Goal: Navigation & Orientation: Find specific page/section

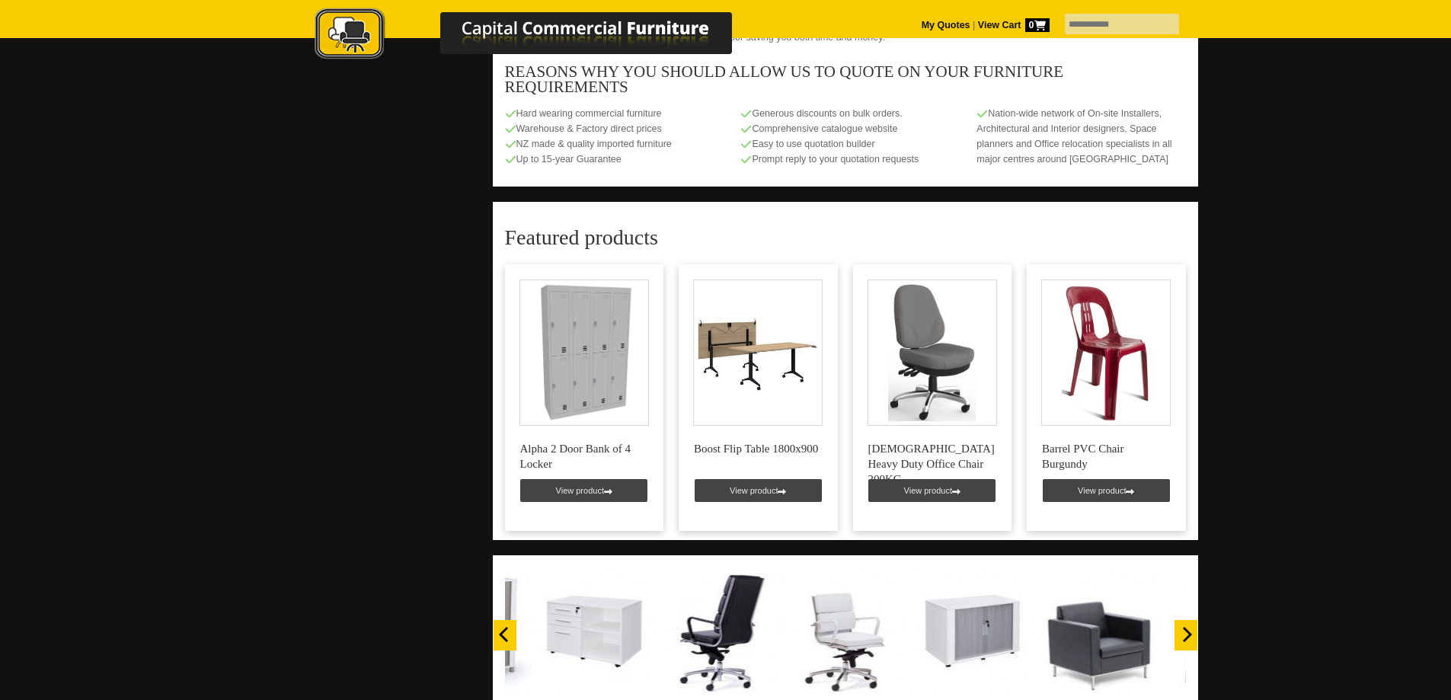
scroll to position [914, 0]
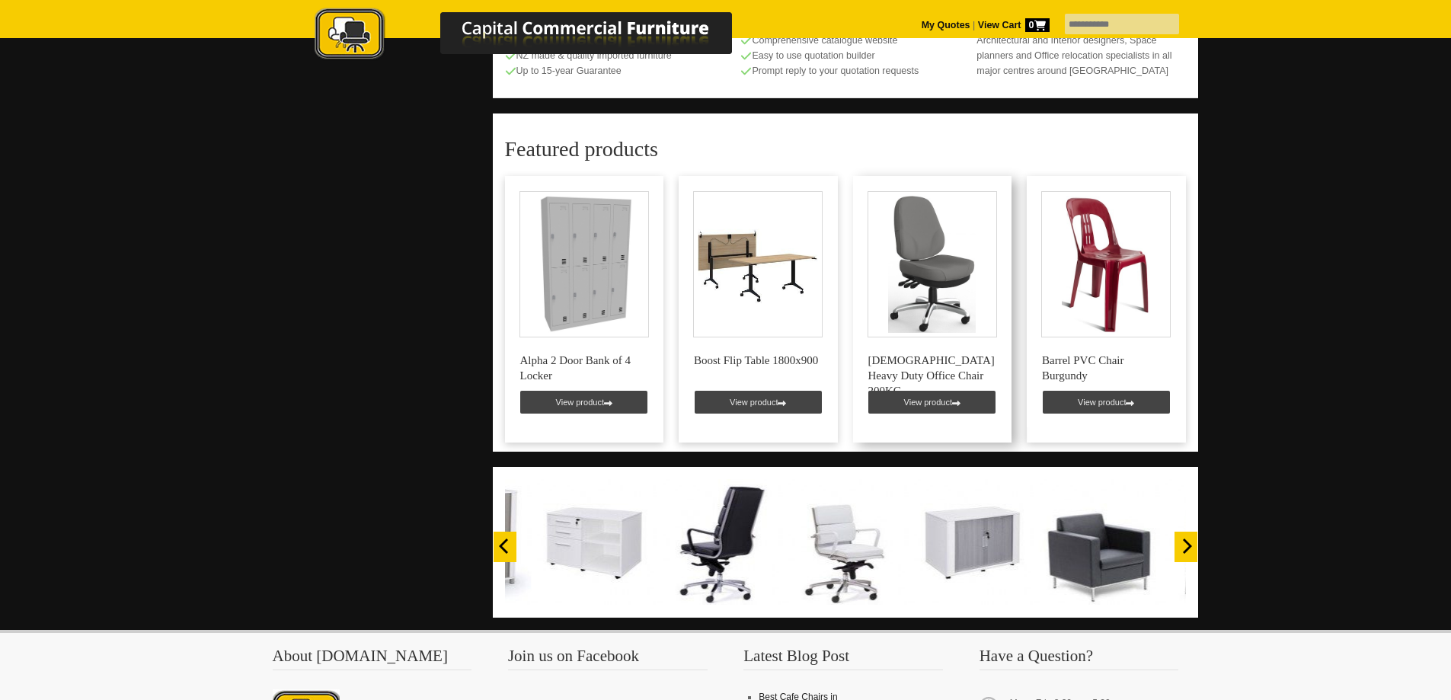
click at [936, 345] on link at bounding box center [932, 309] width 159 height 267
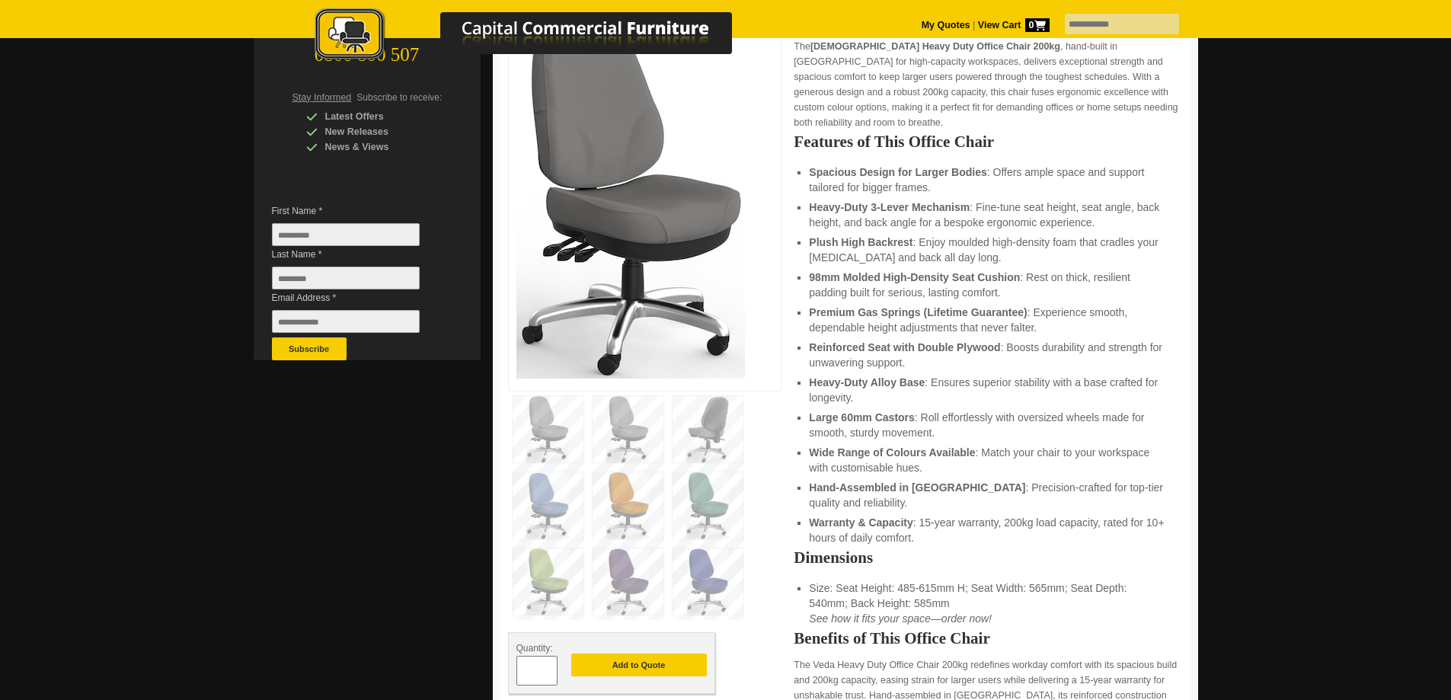
scroll to position [229, 0]
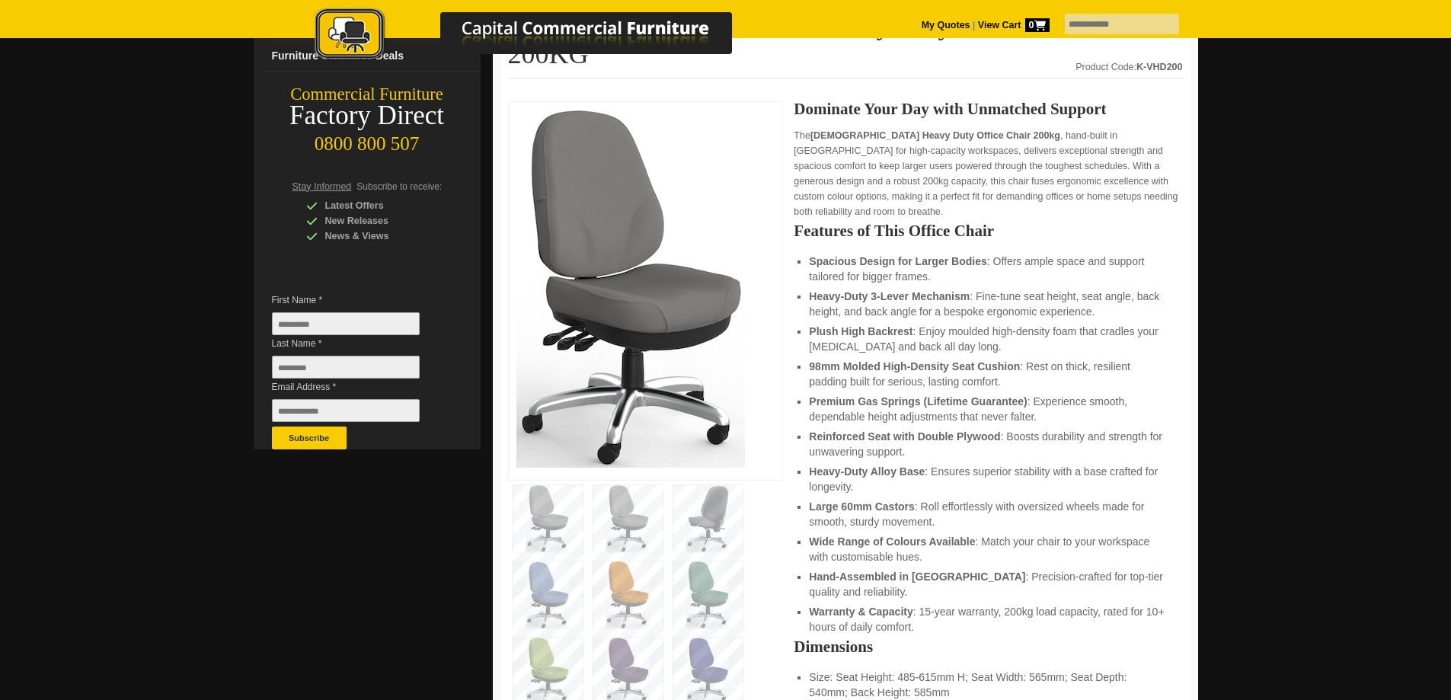
click at [638, 267] on img at bounding box center [631, 289] width 229 height 358
click at [612, 485] on img at bounding box center [628, 518] width 71 height 67
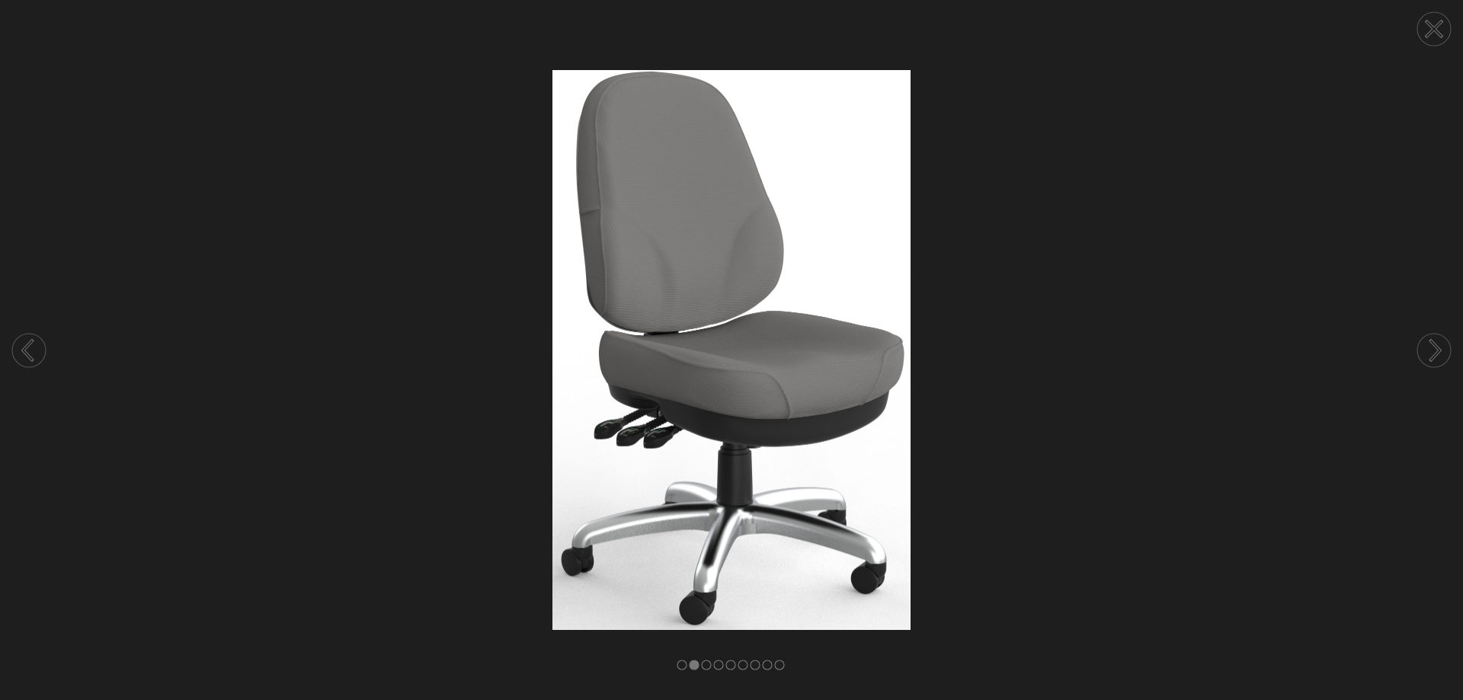
click at [1434, 347] on circle at bounding box center [1434, 351] width 34 height 34
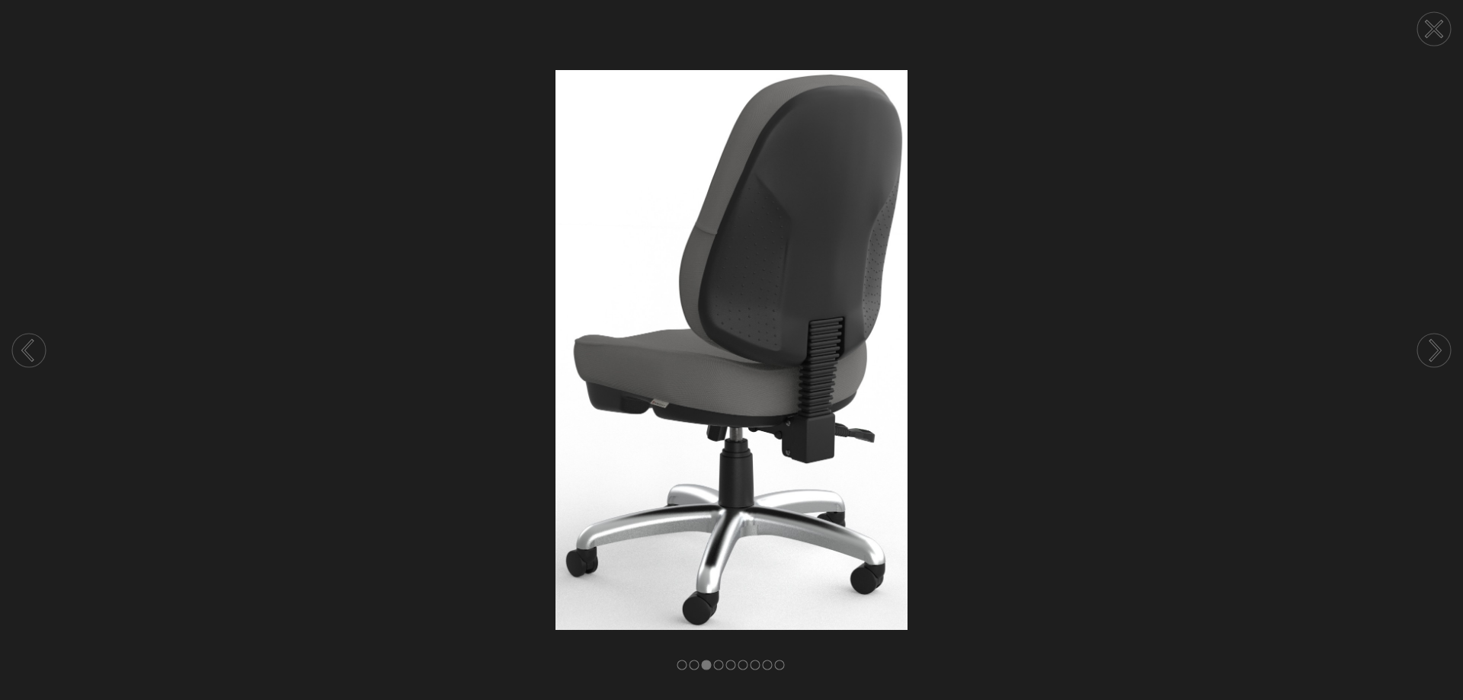
click at [1437, 347] on icon at bounding box center [1435, 351] width 9 height 20
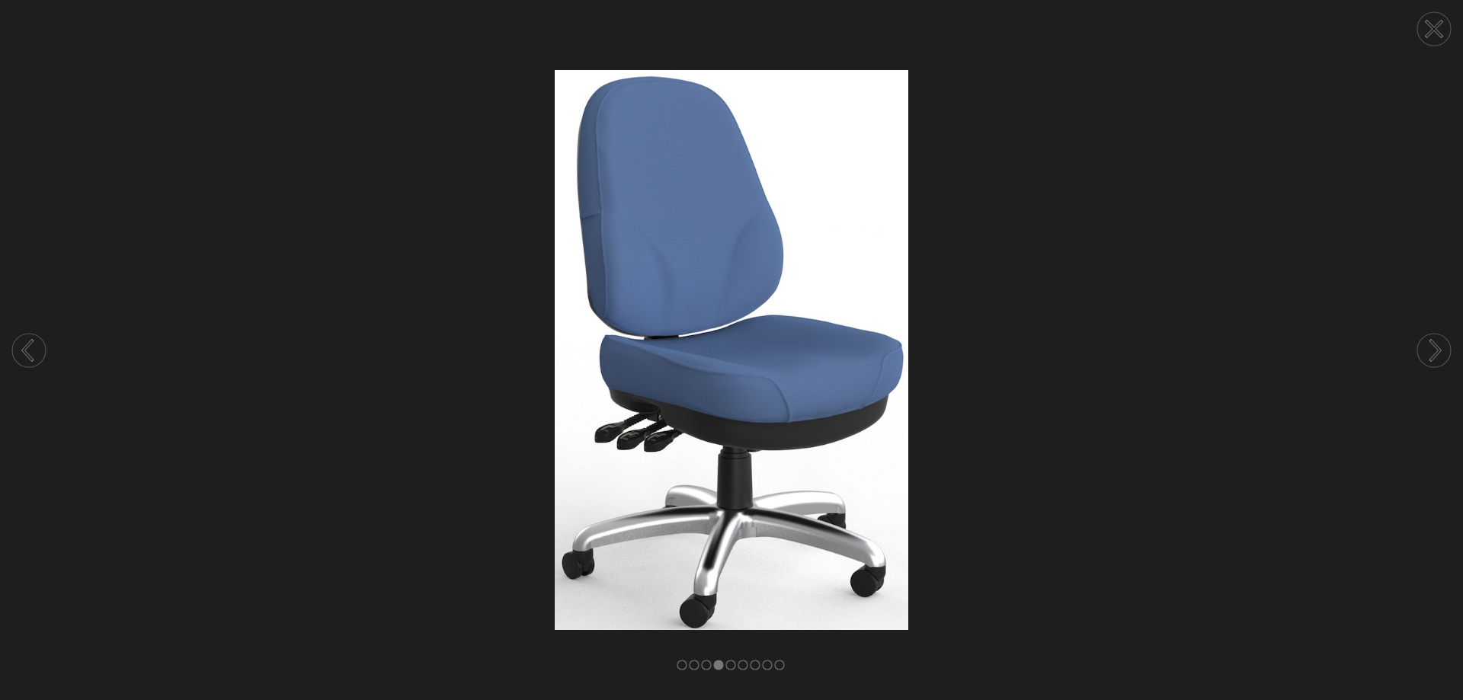
click at [1437, 347] on icon at bounding box center [1435, 351] width 9 height 20
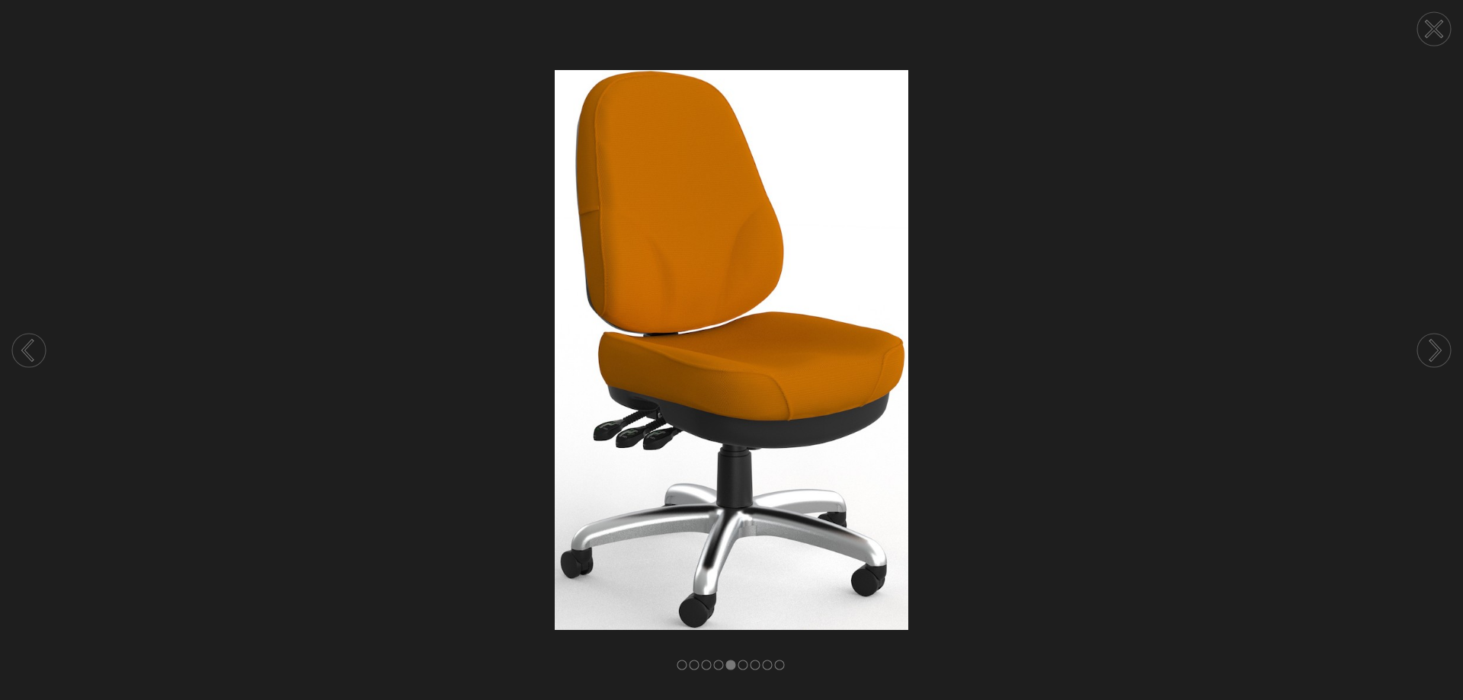
click at [1437, 347] on icon at bounding box center [1435, 351] width 9 height 20
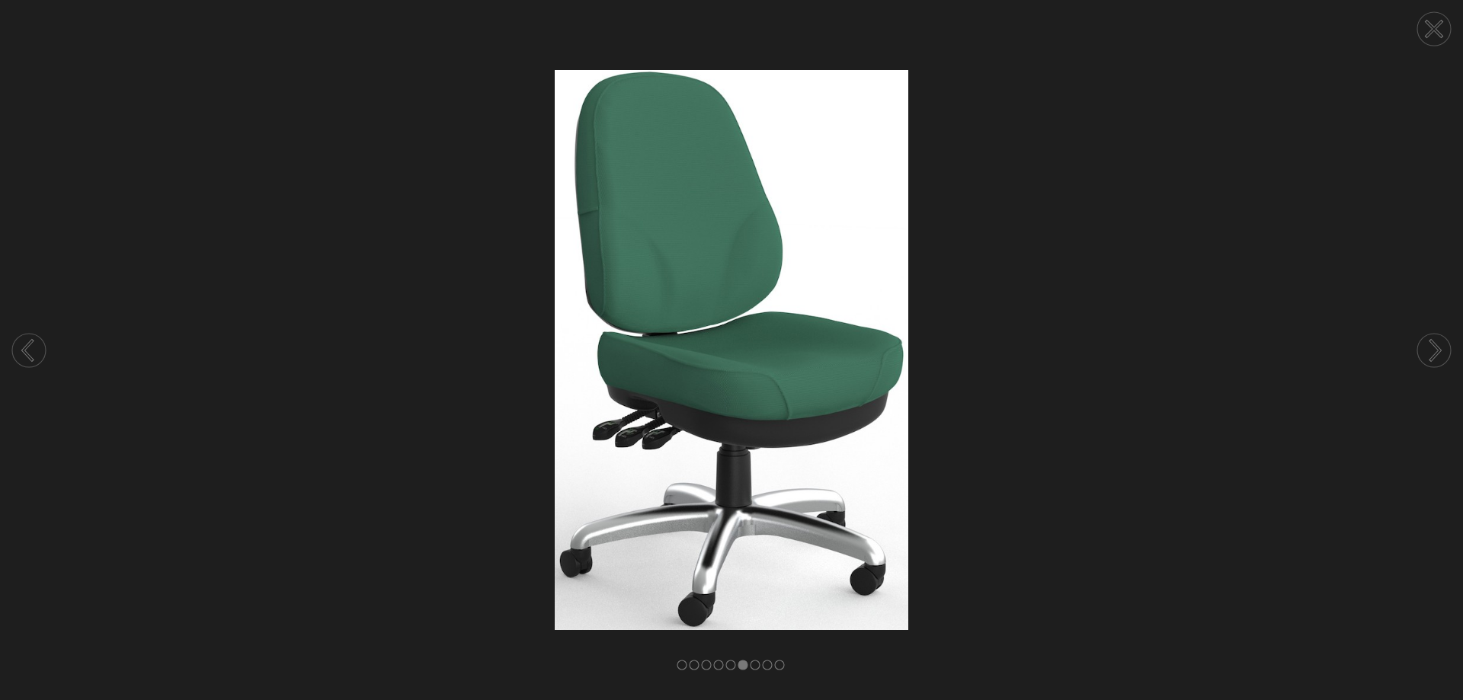
click at [1437, 347] on icon at bounding box center [1435, 351] width 9 height 20
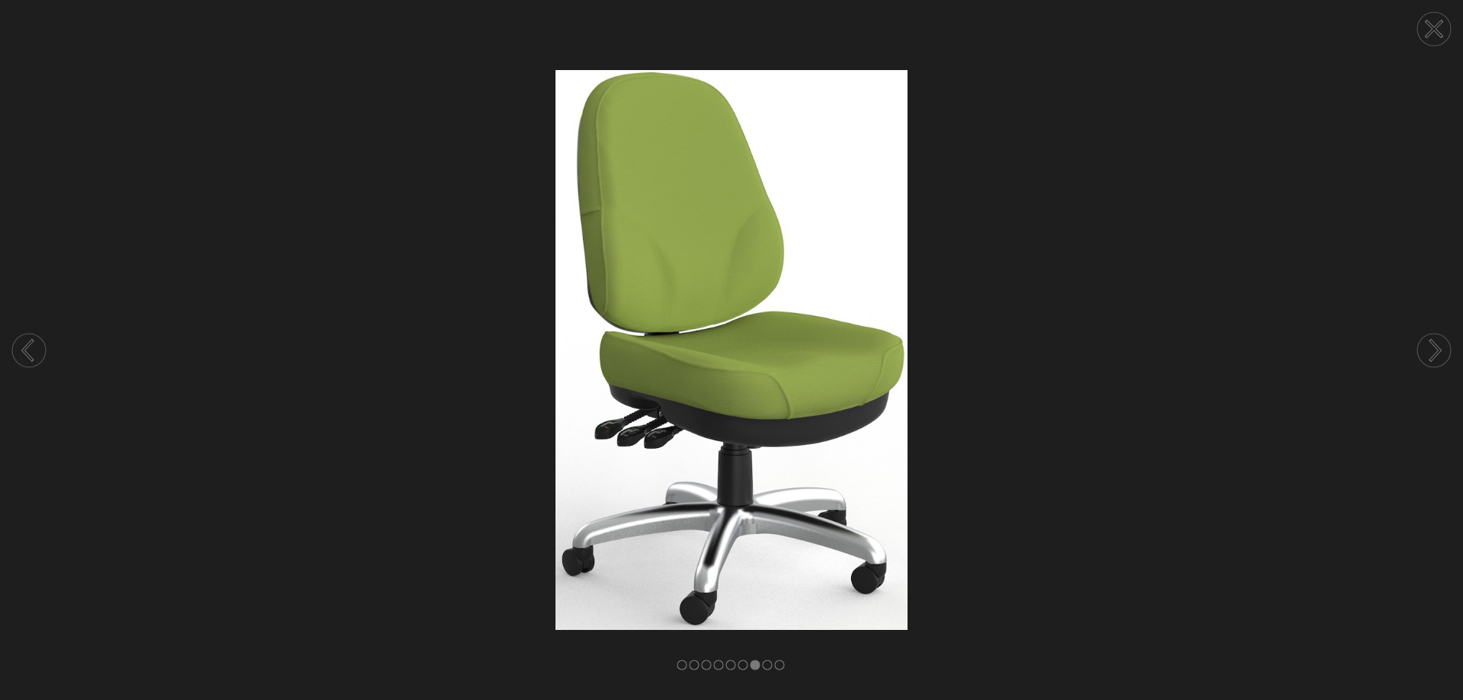
click at [1437, 347] on icon at bounding box center [1435, 351] width 9 height 20
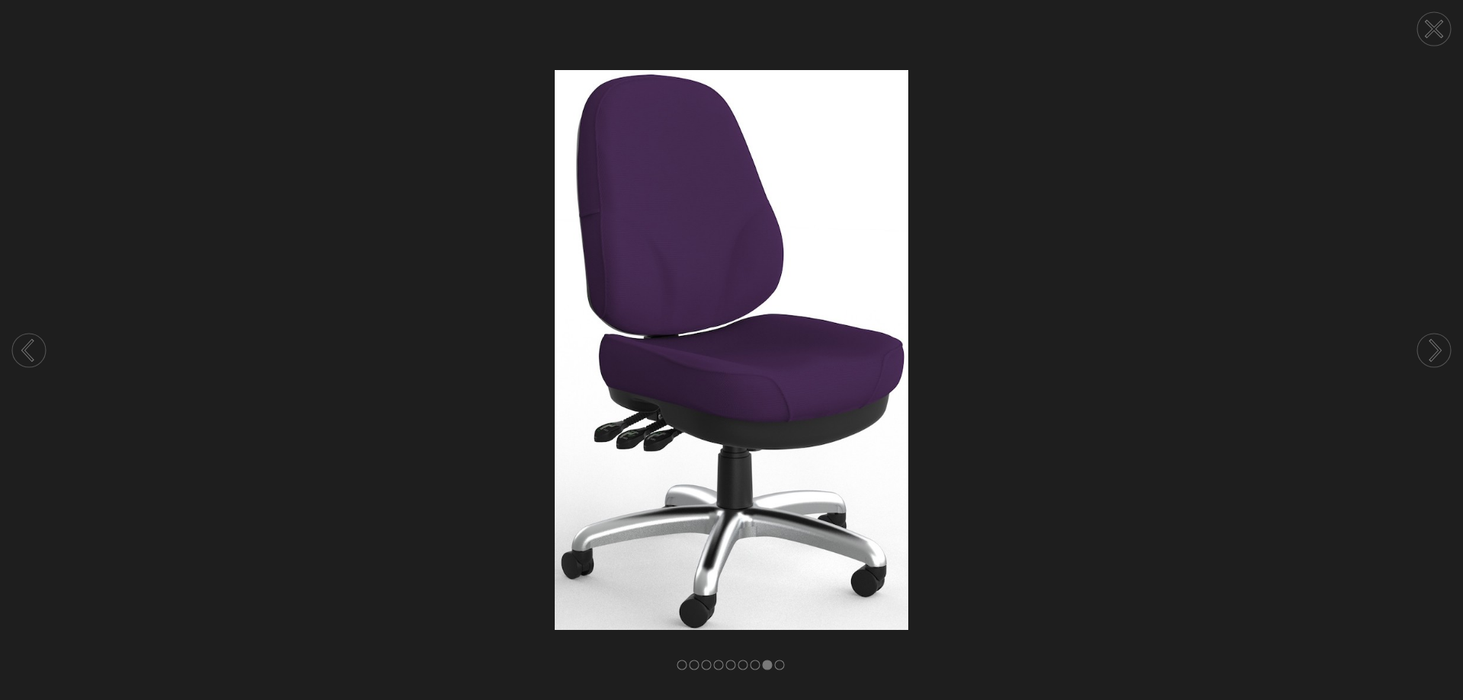
click at [1428, 26] on circle at bounding box center [1434, 29] width 34 height 34
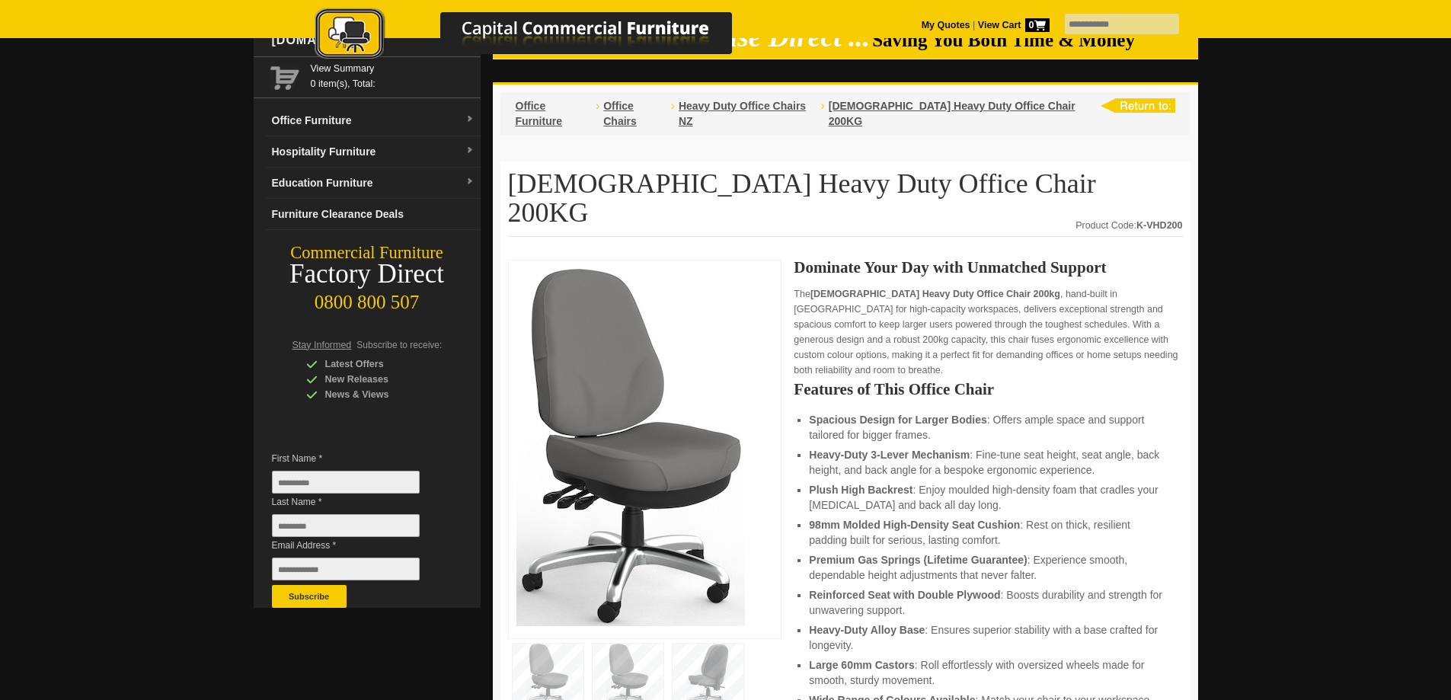
scroll to position [0, 0]
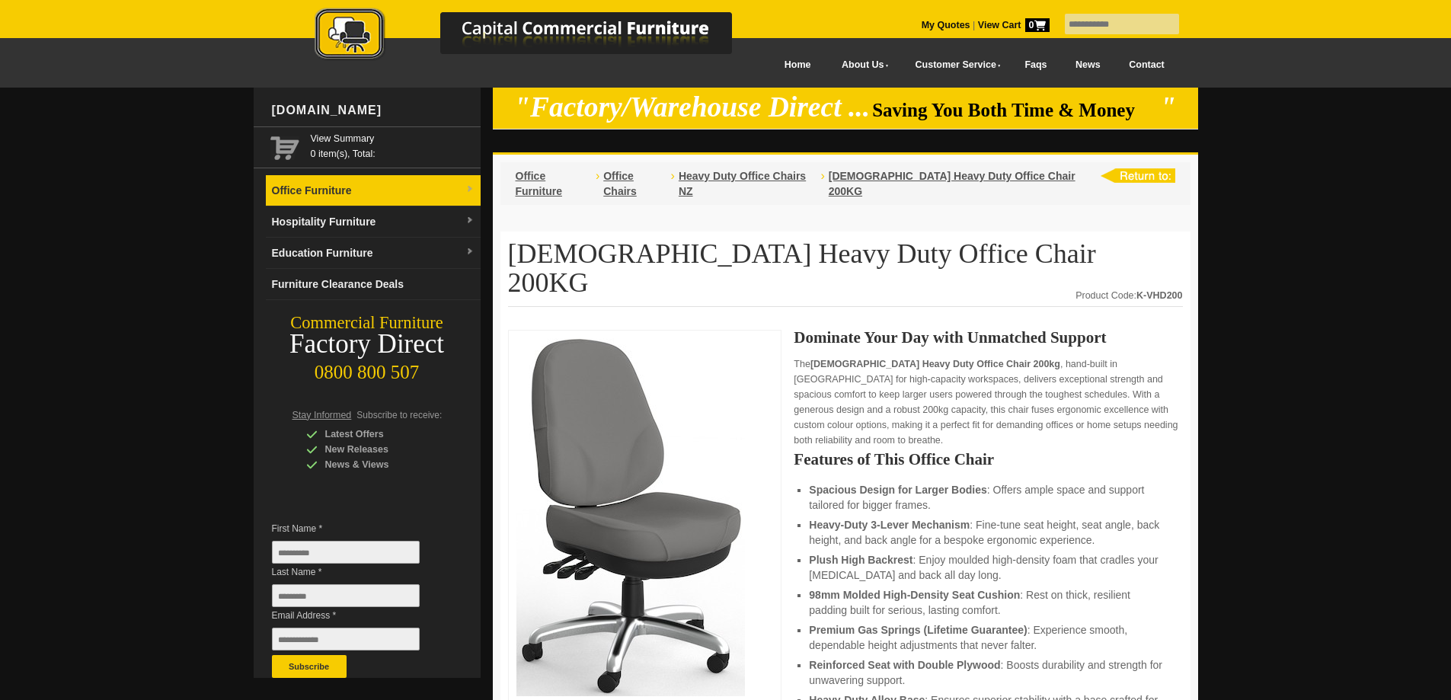
click at [342, 190] on link "Office Furniture" at bounding box center [373, 190] width 215 height 31
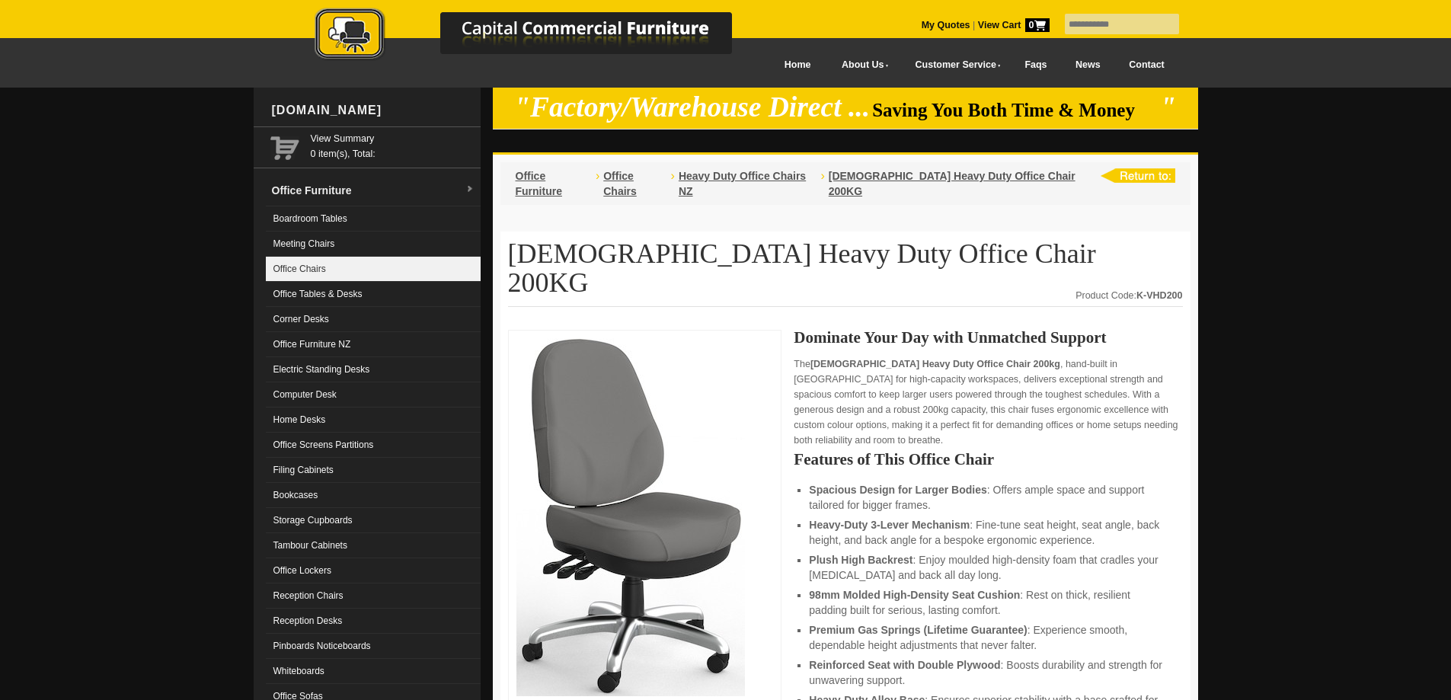
click at [328, 277] on link "Office Chairs" at bounding box center [373, 269] width 215 height 25
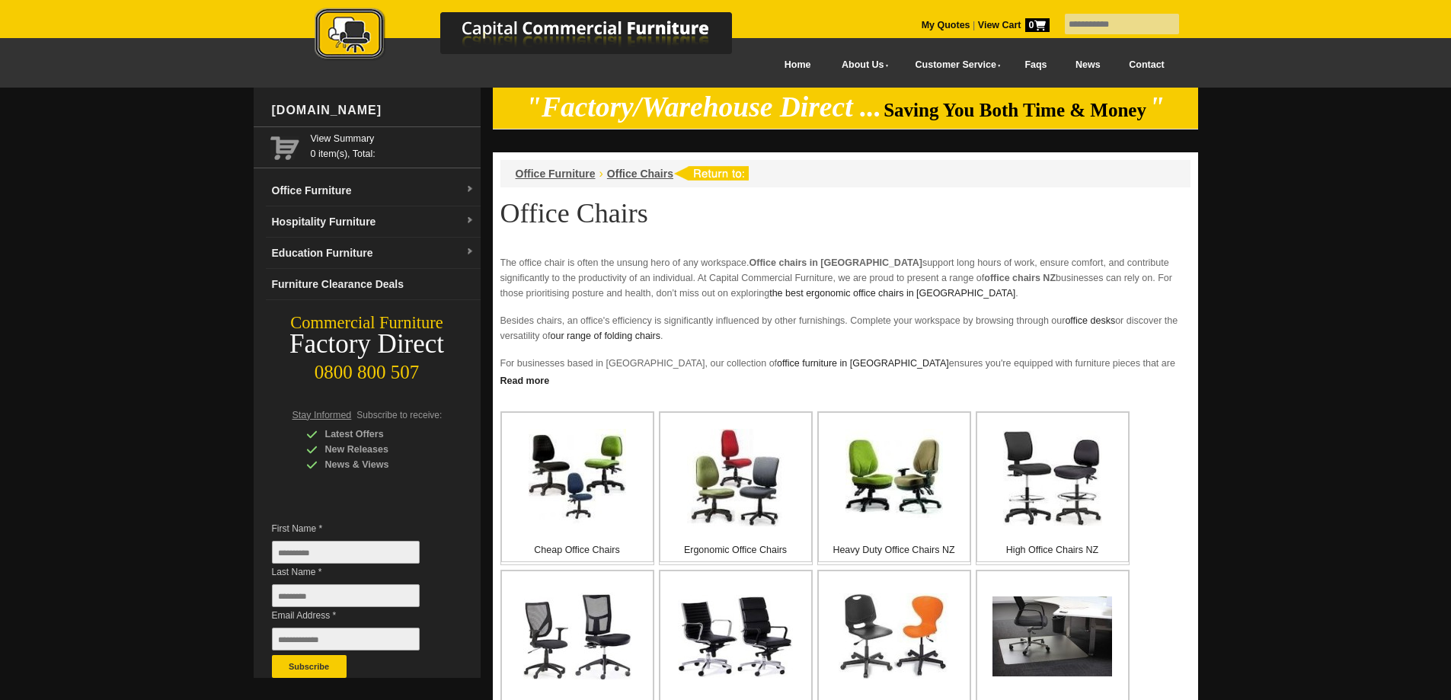
scroll to position [152, 0]
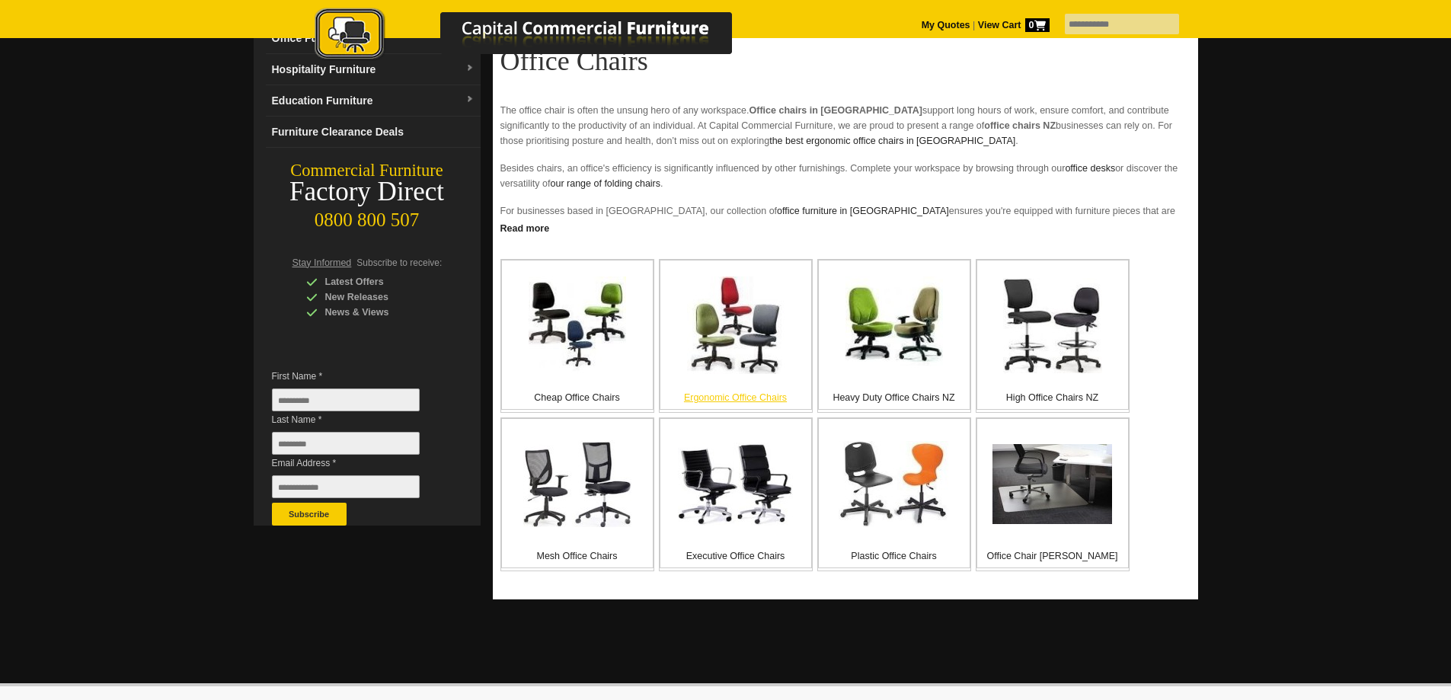
click at [719, 331] on img at bounding box center [736, 326] width 98 height 98
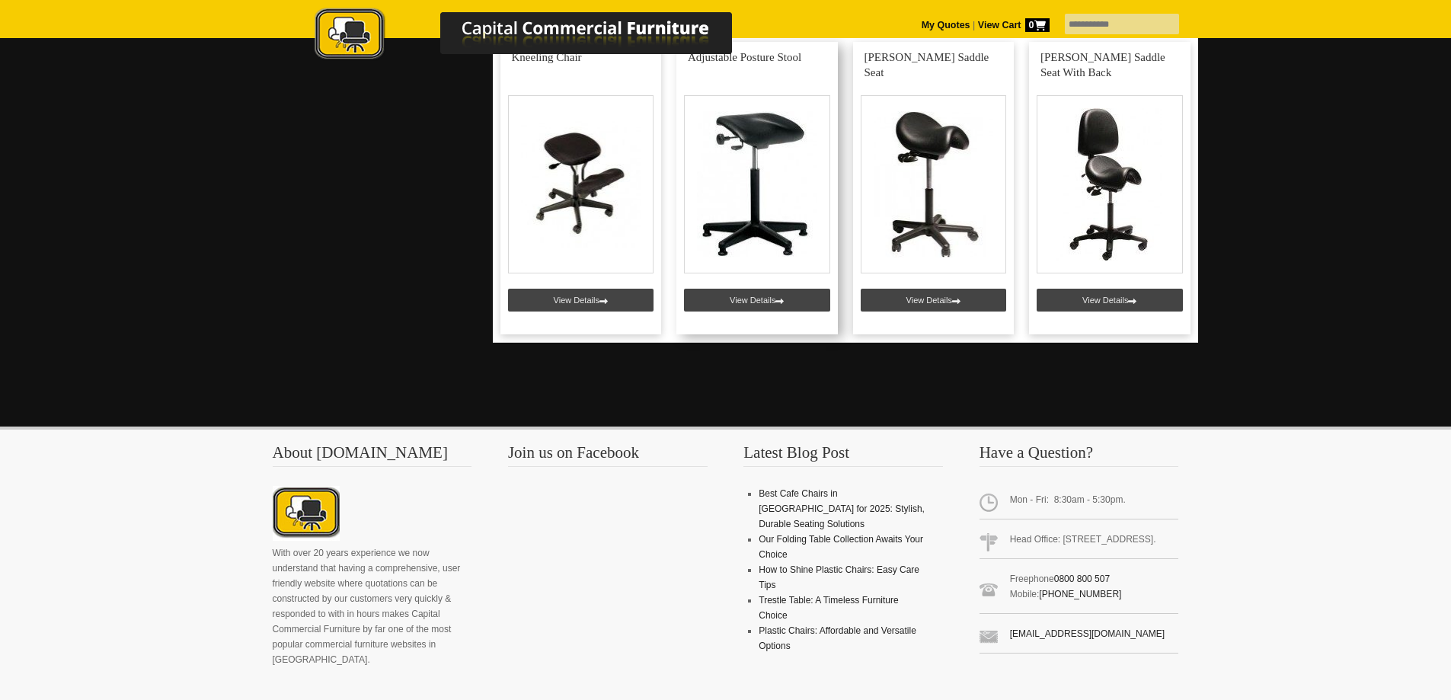
scroll to position [1295, 0]
